Goal: Complete application form

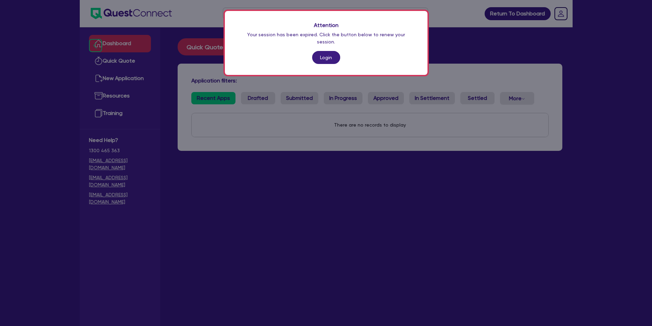
click at [332, 53] on link "Login" at bounding box center [326, 57] width 28 height 13
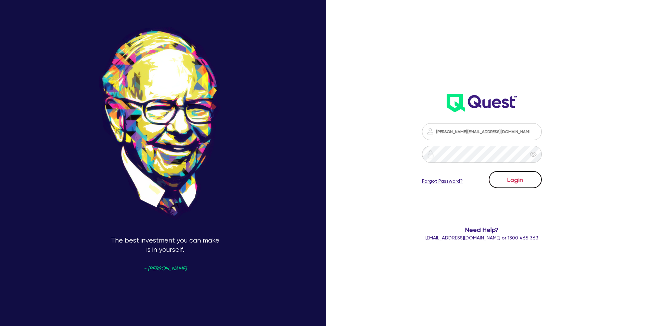
click at [518, 176] on button "Login" at bounding box center [515, 179] width 53 height 17
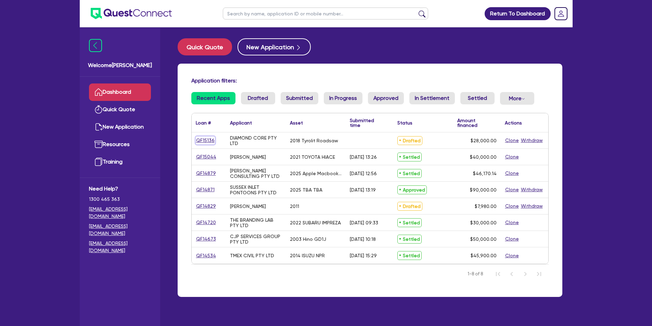
click at [203, 139] on link "QF15136" at bounding box center [205, 141] width 19 height 8
select select "TERTIARY_ASSETS"
select select "OTHER_TERTIARY"
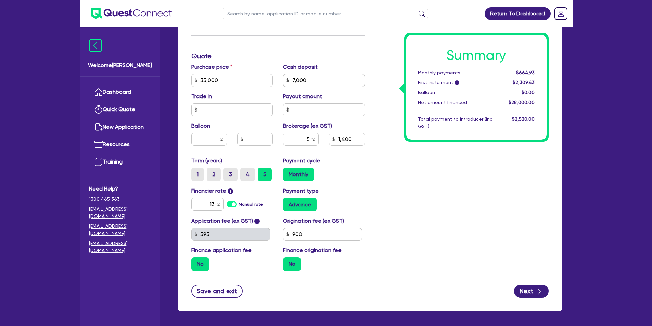
scroll to position [291, 0]
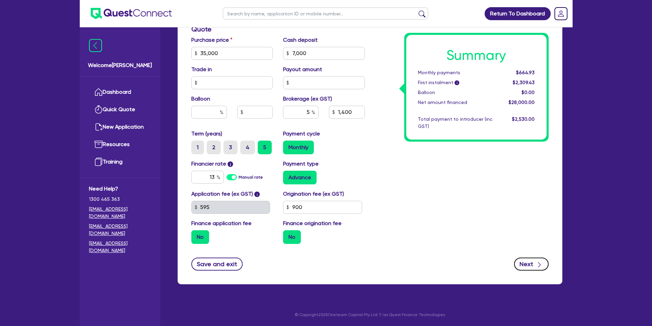
click at [526, 263] on button "Next" at bounding box center [531, 264] width 35 height 13
type input "35,000"
type input "7,000"
type input "1,400"
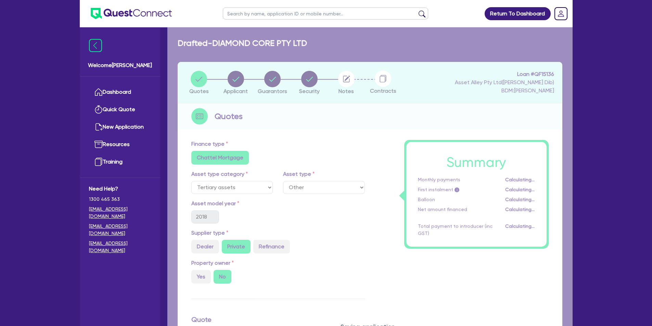
select select "COMPANY"
select select "BUILDING_CONSTRUCTION"
select select "TRADES_SERVICES_BUSINESSES_GOVERNMENT"
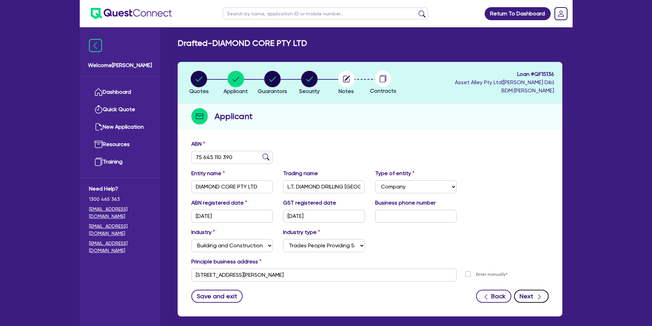
click at [525, 293] on button "Next" at bounding box center [531, 296] width 35 height 13
select select "MRS"
select select "NSW"
select select "MARRIED"
select select "CASH"
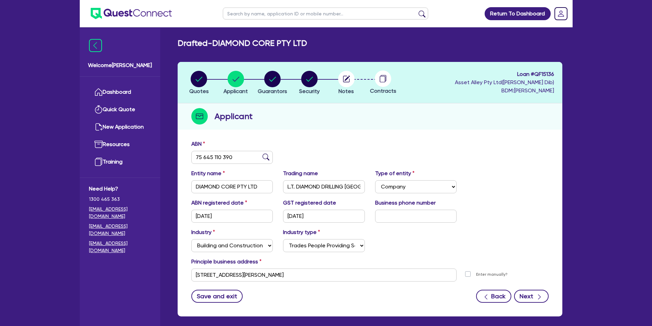
select select "HOUSEHOLD_PERSONAL"
select select "VEHICLE"
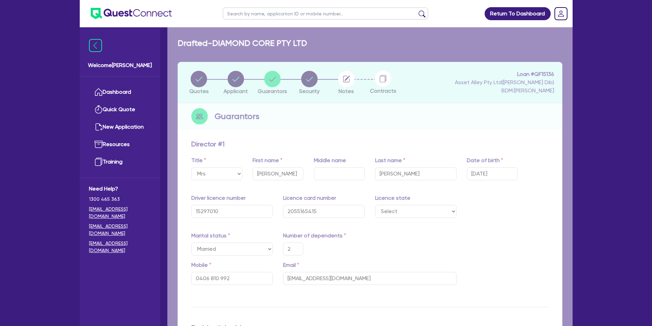
type input "2"
type input "0406 810 992"
type input "25,000"
type input "35,000"
type input "70,000"
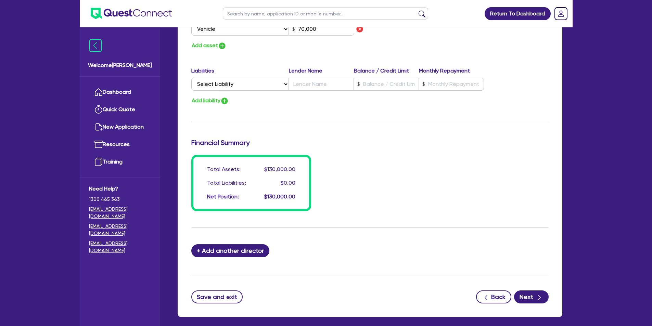
scroll to position [500, 0]
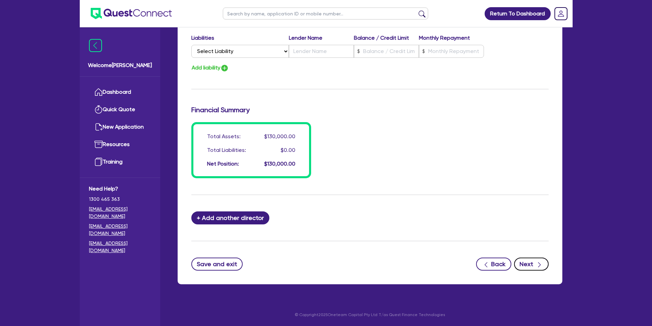
click at [531, 265] on button "Next" at bounding box center [531, 264] width 35 height 13
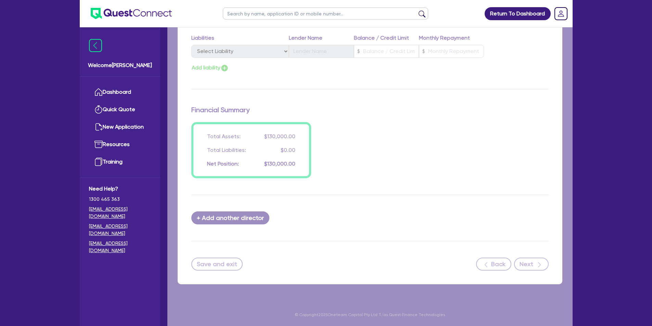
select select "TERTIARY_ASSETS"
select select "OTHER_TERTIARY"
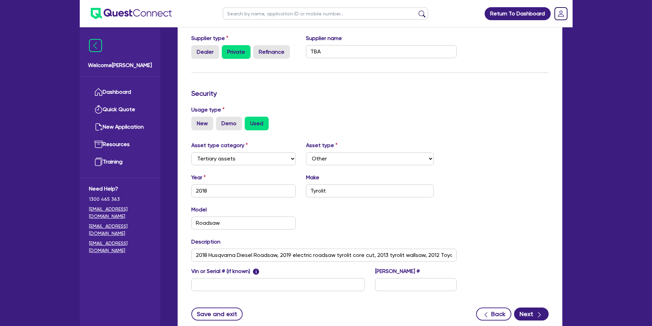
scroll to position [172, 0]
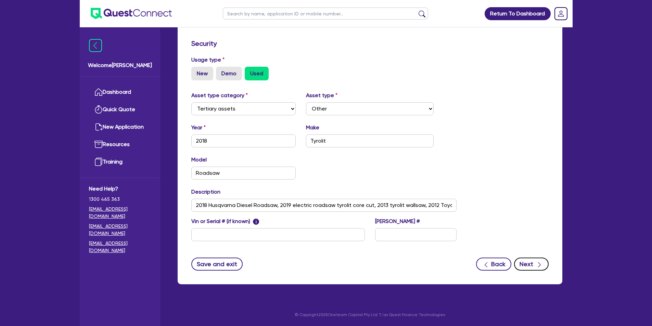
click at [533, 262] on button "Next" at bounding box center [531, 264] width 35 height 13
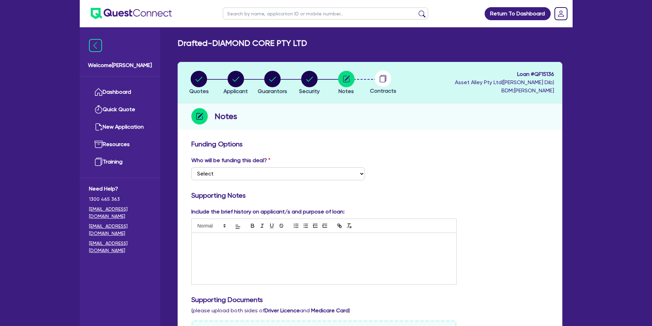
click at [289, 249] on div at bounding box center [324, 258] width 265 height 51
click at [245, 172] on select "Select I want Quest to fund 100% I will fund 100% I will co-fund with Quest Oth…" at bounding box center [278, 173] width 174 height 13
select select "Quest Finance - Own Book"
click at [191, 167] on select "Select I want Quest to fund 100% I will fund 100% I will co-fund with Quest Oth…" at bounding box center [278, 173] width 174 height 13
click at [276, 261] on div at bounding box center [324, 258] width 265 height 51
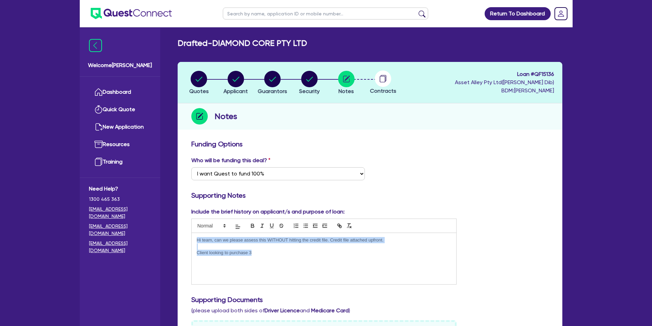
drag, startPoint x: 275, startPoint y: 259, endPoint x: 104, endPoint y: 181, distance: 187.2
click at [105, 181] on div "Welcome Elias Dashboard Quick Quote New Application Resources Training Need Hel…" at bounding box center [326, 306] width 493 height 612
copy div "Hi team, can we please assess this WITHOUT hitting the credit file. Credit file…"
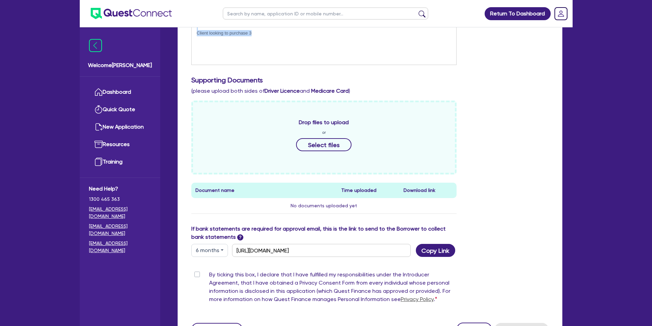
scroll to position [285, 0]
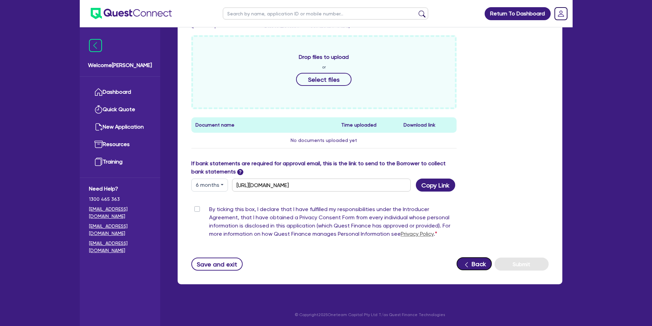
click at [478, 265] on button "Back" at bounding box center [474, 264] width 35 height 13
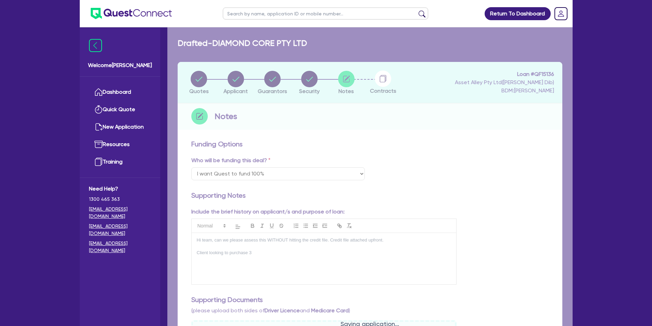
select select "TERTIARY_ASSETS"
select select "OTHER_TERTIARY"
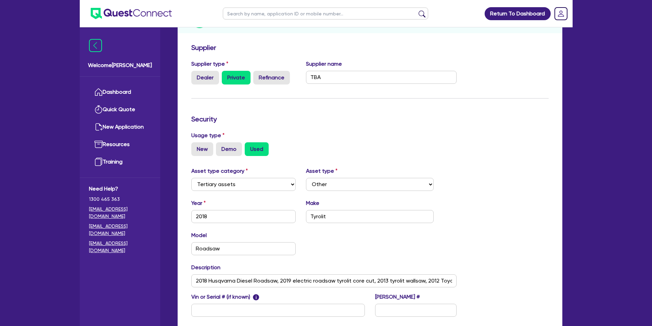
scroll to position [172, 0]
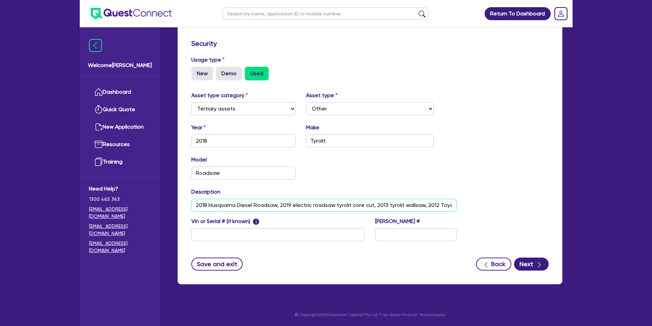
click at [296, 204] on input "2018 Husqvarna Diesel Roadsaw, 2019 electric roadsaw tyrolit core cut, 2013 tyr…" at bounding box center [324, 205] width 266 height 13
click at [538, 266] on icon "button" at bounding box center [539, 265] width 7 height 7
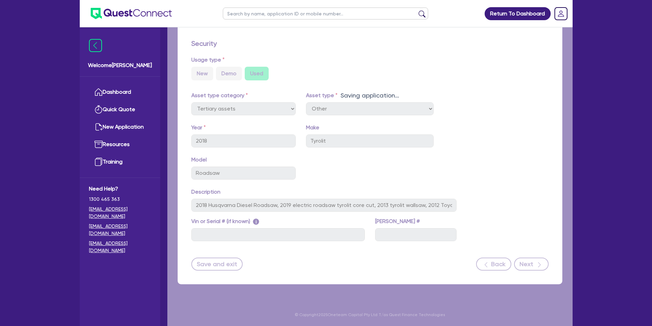
select select "Quest Finance - Own Book"
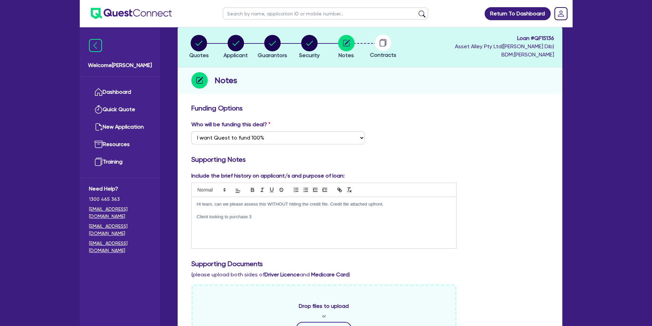
scroll to position [68, 0]
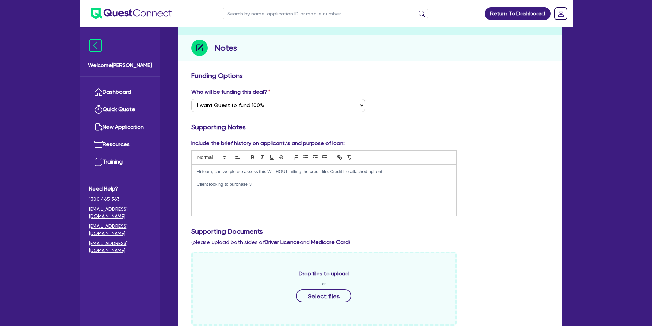
click at [256, 184] on p "Client looking to purchase 3" at bounding box center [324, 184] width 255 height 6
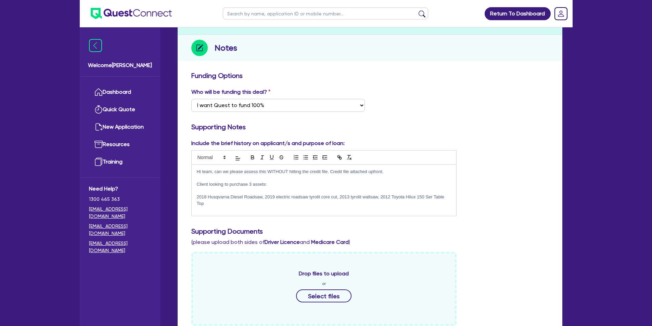
scroll to position [0, 0]
click at [264, 202] on p "2018 Husqvarna Diesel Roadsaw, 2019 electric roadsaw tyrolit core cut, 2013 tyr…" at bounding box center [324, 200] width 255 height 13
click at [263, 198] on p "2018 Husqvarna Diesel Roadsaw, 2019 electric roadsaw tyrolit core cut, 2013 tyr…" at bounding box center [324, 200] width 255 height 13
click at [271, 203] on p "2019 electric roadsaw tyrolit core cut, 2013 tyrolit wallsaw, 2012 Toyota Hilux…" at bounding box center [324, 204] width 255 height 6
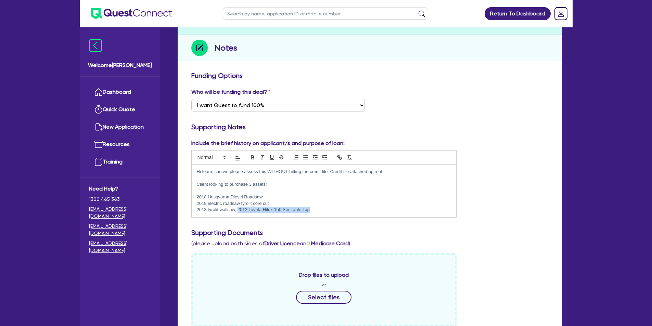
drag, startPoint x: 312, startPoint y: 209, endPoint x: 238, endPoint y: 210, distance: 74.3
click at [238, 210] on p "2013 tyrolit wallsaw, 2012 Toyota Hilux 150 Ser Table Top" at bounding box center [324, 210] width 255 height 6
copy p "2012 Toyota Hilux 150 Ser Table Top"
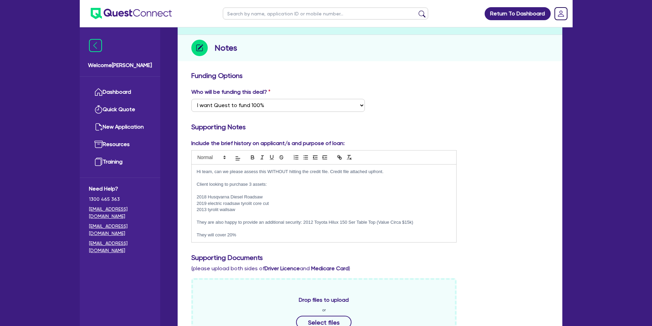
click at [244, 211] on p "2013 tyrolit wallsaw" at bounding box center [324, 210] width 255 height 6
drag, startPoint x: 265, startPoint y: 185, endPoint x: 273, endPoint y: 184, distance: 7.9
click at [265, 185] on p "Client looking to purchase 3 assets:" at bounding box center [324, 184] width 255 height 6
click at [250, 231] on p at bounding box center [324, 229] width 255 height 6
click at [247, 238] on p "They will cover 20%" at bounding box center [324, 235] width 255 height 6
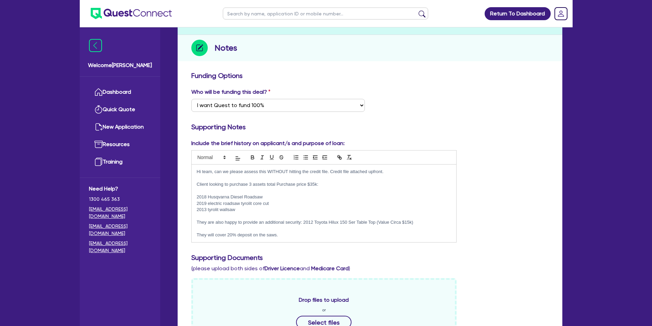
drag, startPoint x: 284, startPoint y: 220, endPoint x: 287, endPoint y: 222, distance: 3.5
click at [285, 220] on p "They are also happy to provide an additional security: 2012 Toyota Hilux 150 Se…" at bounding box center [324, 222] width 255 height 6
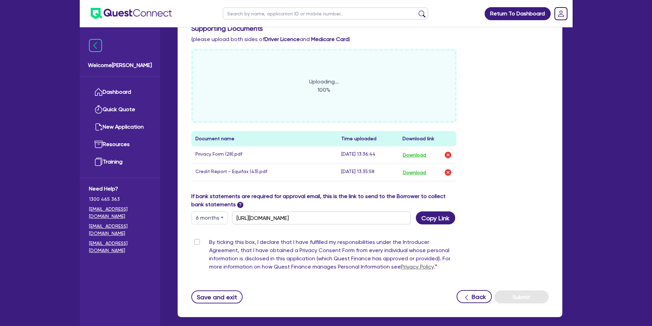
scroll to position [308, 0]
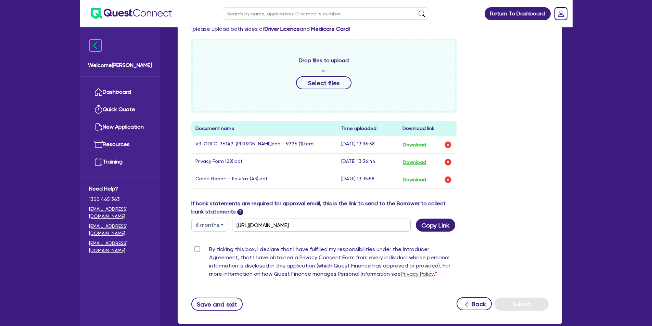
click at [209, 250] on label "By ticking this box, I declare that I have fulfilled my responsibilities under …" at bounding box center [333, 264] width 248 height 36
click at [197, 250] on input "By ticking this box, I declare that I have fulfilled my responsibilities under …" at bounding box center [193, 249] width 5 height 7
checkbox input "true"
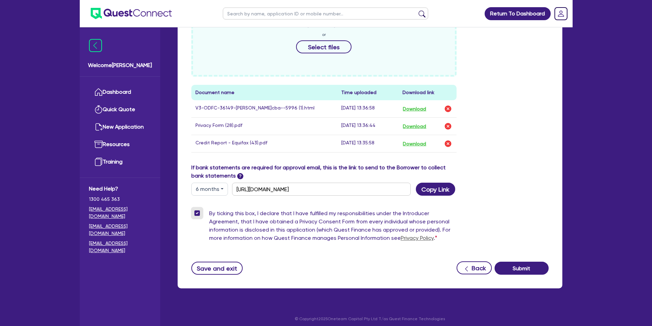
scroll to position [348, 0]
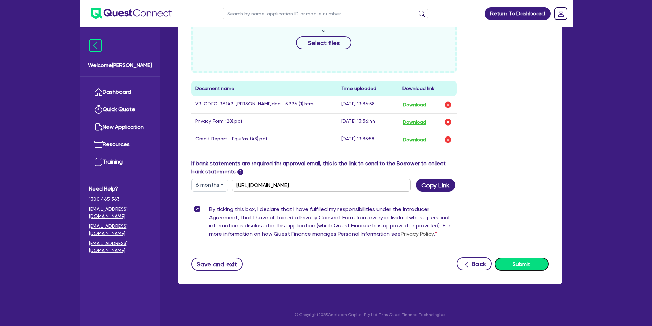
click at [535, 264] on button "Submit" at bounding box center [522, 264] width 54 height 13
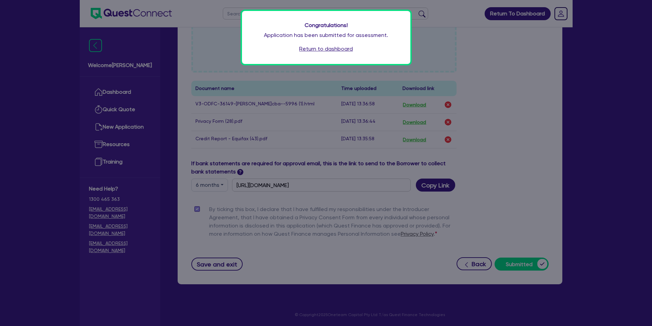
click at [336, 48] on link "Return to dashboard" at bounding box center [326, 49] width 54 height 8
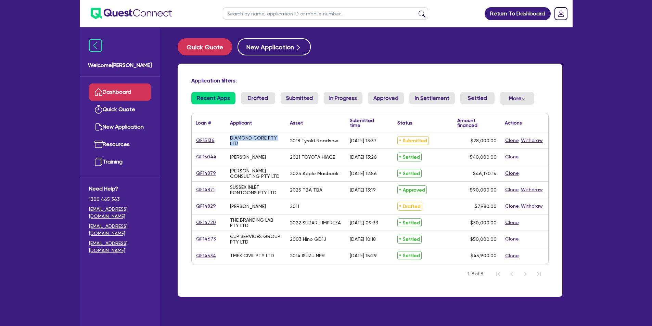
click at [189, 138] on div "Application filters: Recent Apps Drafted Submitted In Progress Approved In Sett…" at bounding box center [370, 181] width 385 height 234
drag, startPoint x: 214, startPoint y: 141, endPoint x: 194, endPoint y: 142, distance: 19.9
click at [194, 142] on div "QF15136" at bounding box center [209, 141] width 34 height 16
click at [205, 139] on link "QF15136" at bounding box center [205, 141] width 19 height 8
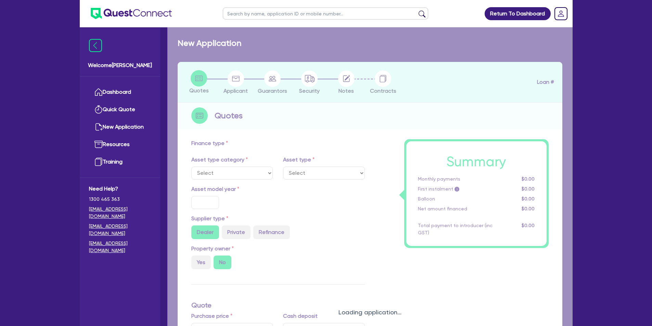
select select "TERTIARY_ASSETS"
type input "2018"
radio input "false"
radio input "true"
type input "35,000"
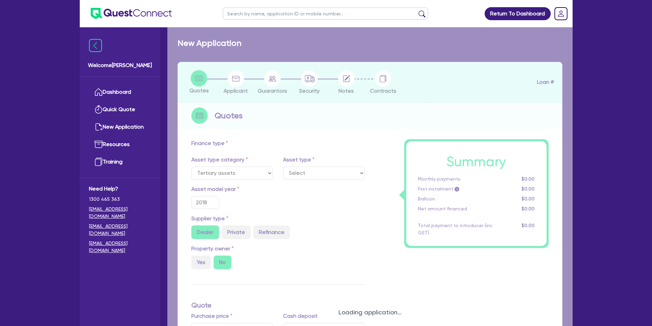
type input "7,000"
type input "5"
type input "1,400"
type input "13"
type input "900"
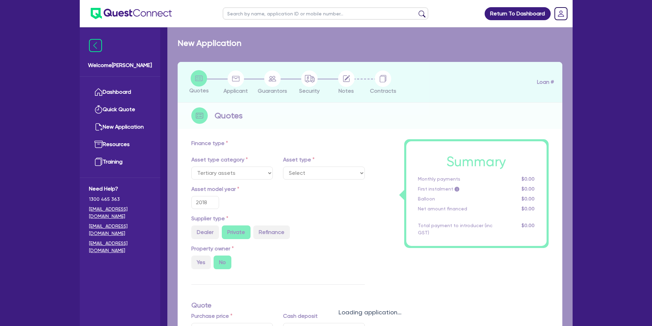
select select "OTHER_TERTIARY"
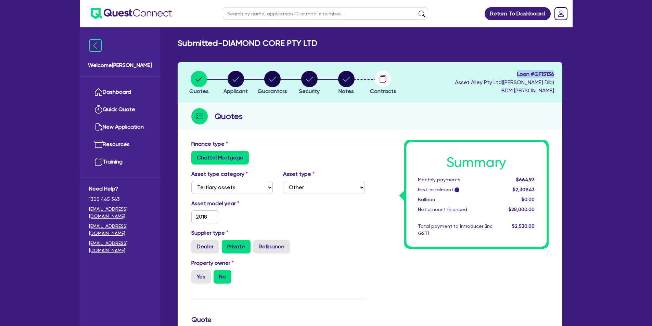
drag, startPoint x: 554, startPoint y: 74, endPoint x: 496, endPoint y: 77, distance: 58.3
click at [496, 77] on span "Loan # QF15136" at bounding box center [504, 74] width 99 height 8
copy span "Loan # QF15136"
drag, startPoint x: 317, startPoint y: 44, endPoint x: 226, endPoint y: 46, distance: 90.8
click at [226, 46] on h2 "Submitted - DIAMOND CORE PTY LTD" at bounding box center [248, 43] width 140 height 10
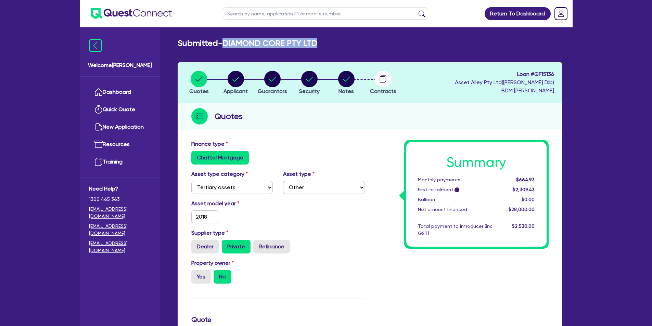
copy h2 "DIAMOND CORE PTY LTD"
click at [309, 48] on h2 "Submitted - DIAMOND CORE PTY LTD" at bounding box center [248, 43] width 140 height 10
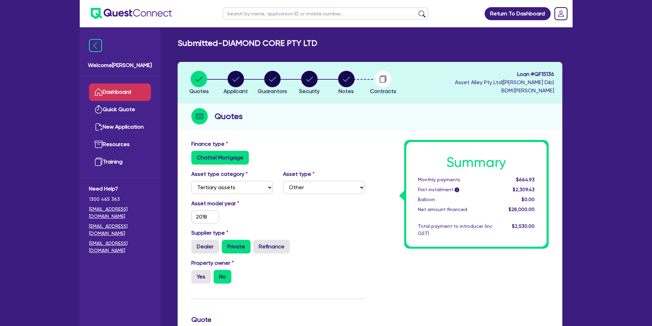
click at [131, 91] on link "Dashboard" at bounding box center [120, 92] width 62 height 17
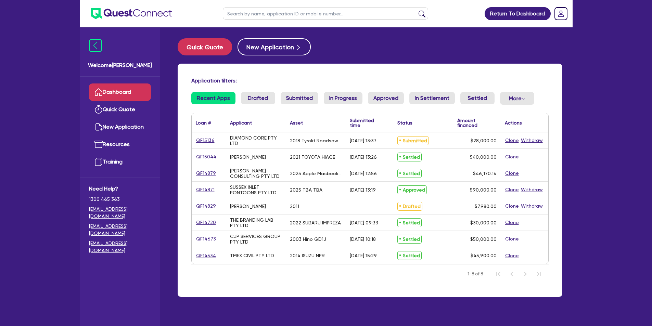
click at [339, 144] on div "2018 Tyrolit Roadsaw" at bounding box center [316, 141] width 60 height 16
click at [202, 141] on link "QF15136" at bounding box center [205, 141] width 19 height 8
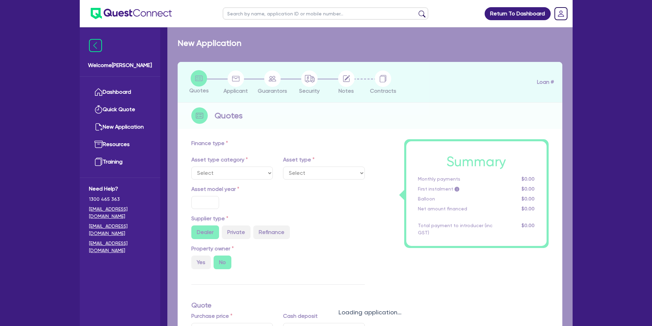
select select "TERTIARY_ASSETS"
type input "2018"
radio input "false"
radio input "true"
type input "35,000"
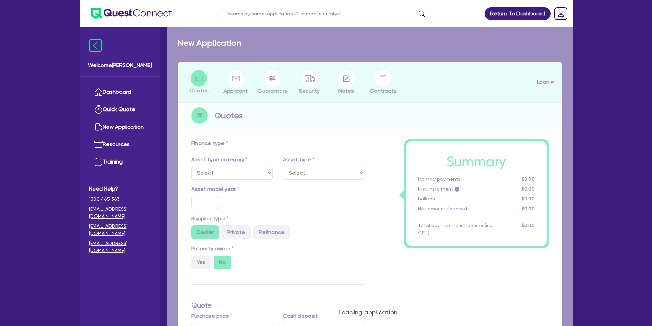
type input "7,000"
type input "5"
type input "1,400"
type input "13"
type input "900"
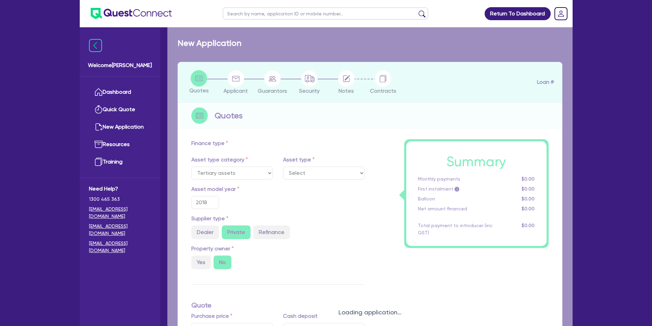
select select "OTHER_TERTIARY"
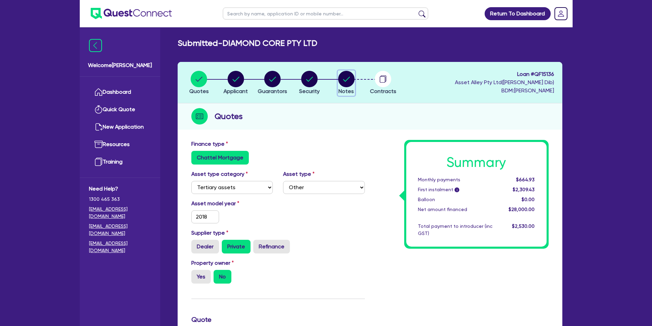
click at [344, 85] on circle "button" at bounding box center [346, 79] width 16 height 16
select select "Quest Finance - Own Book"
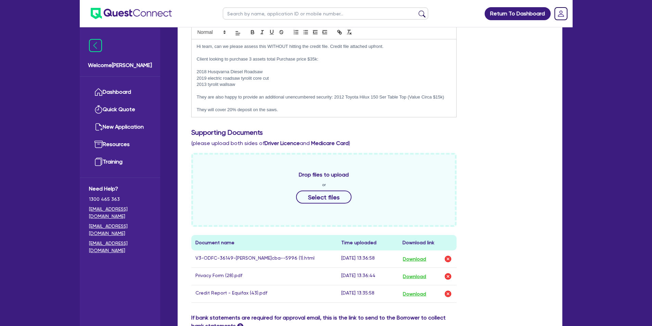
scroll to position [109, 0]
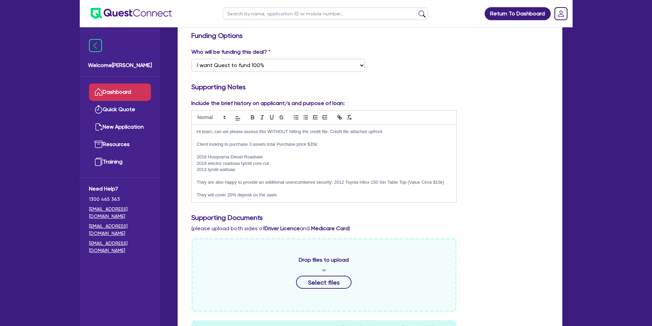
click at [112, 88] on link "Dashboard" at bounding box center [120, 92] width 62 height 17
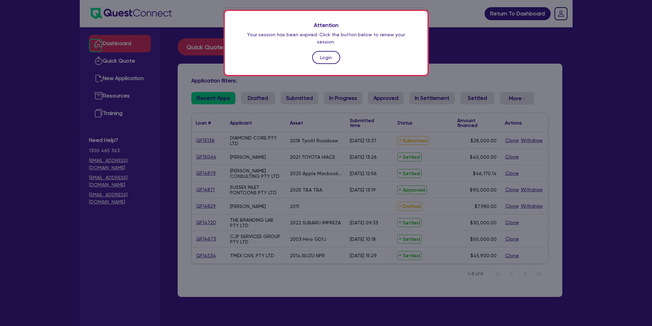
click at [329, 52] on link "Login" at bounding box center [326, 57] width 28 height 13
